Goal: Information Seeking & Learning: Learn about a topic

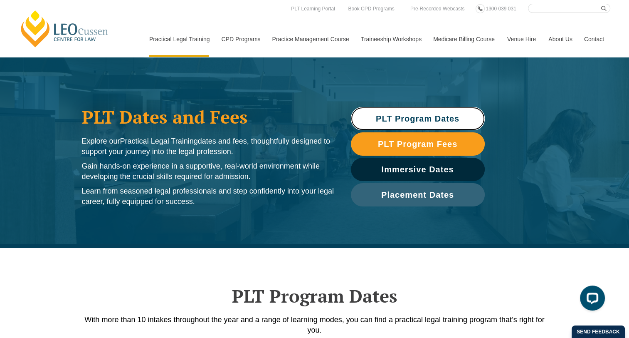
click at [456, 115] on span "PLT Program Dates" at bounding box center [418, 118] width 84 height 8
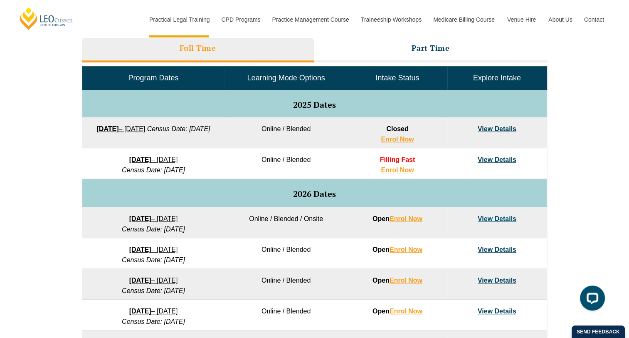
scroll to position [290, 0]
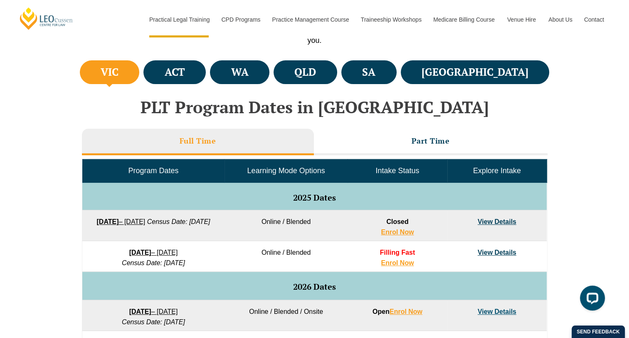
click at [431, 143] on h3 "Part Time" at bounding box center [431, 141] width 38 height 10
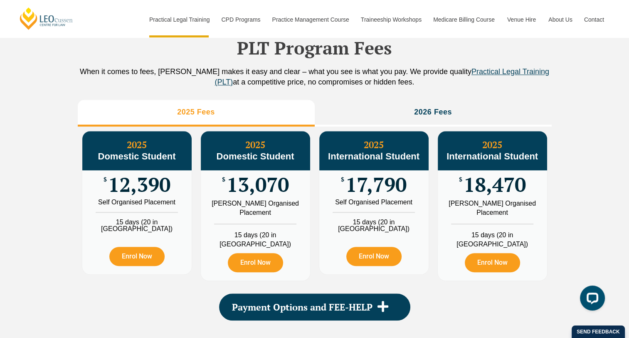
scroll to position [830, 0]
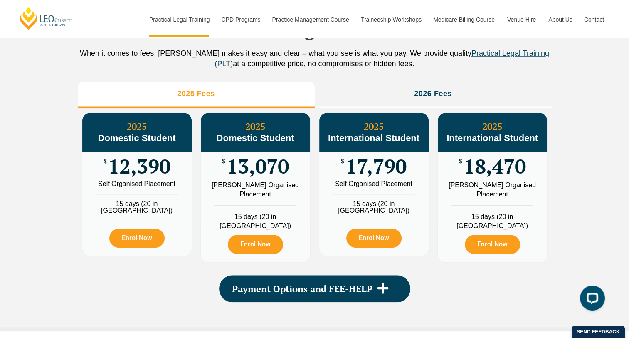
click at [403, 95] on li "2026 Fees" at bounding box center [433, 95] width 237 height 27
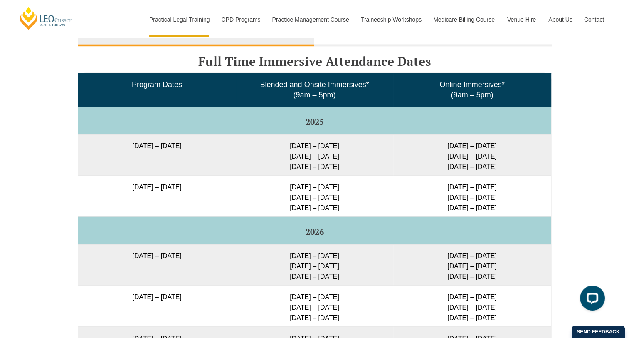
scroll to position [1163, 0]
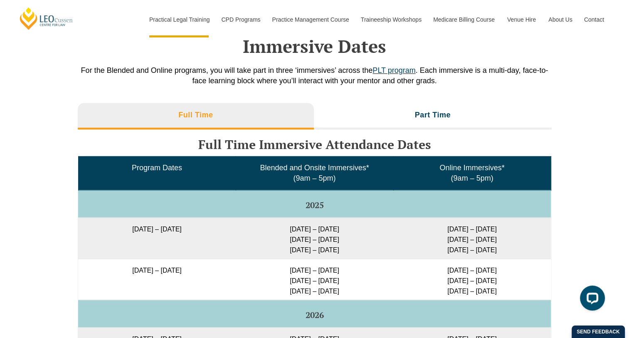
click at [430, 110] on h3 "Part Time" at bounding box center [433, 115] width 36 height 10
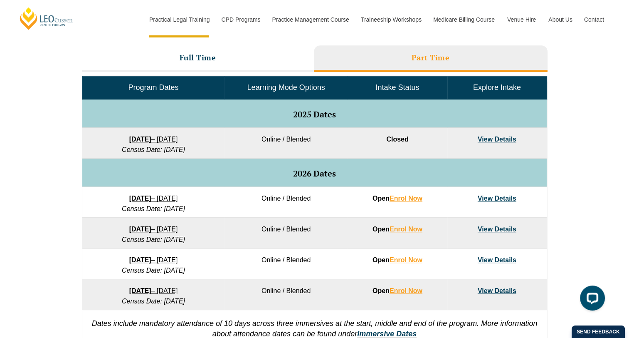
scroll to position [414, 0]
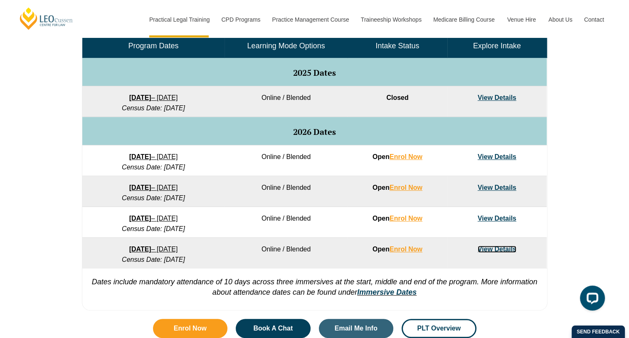
click at [492, 247] on link "View Details" at bounding box center [497, 248] width 39 height 7
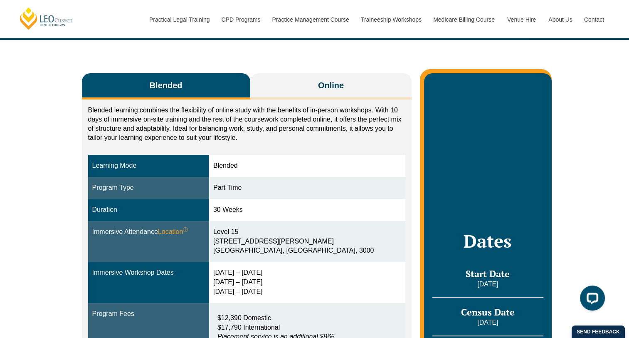
scroll to position [125, 0]
